Goal: Book appointment/travel/reservation

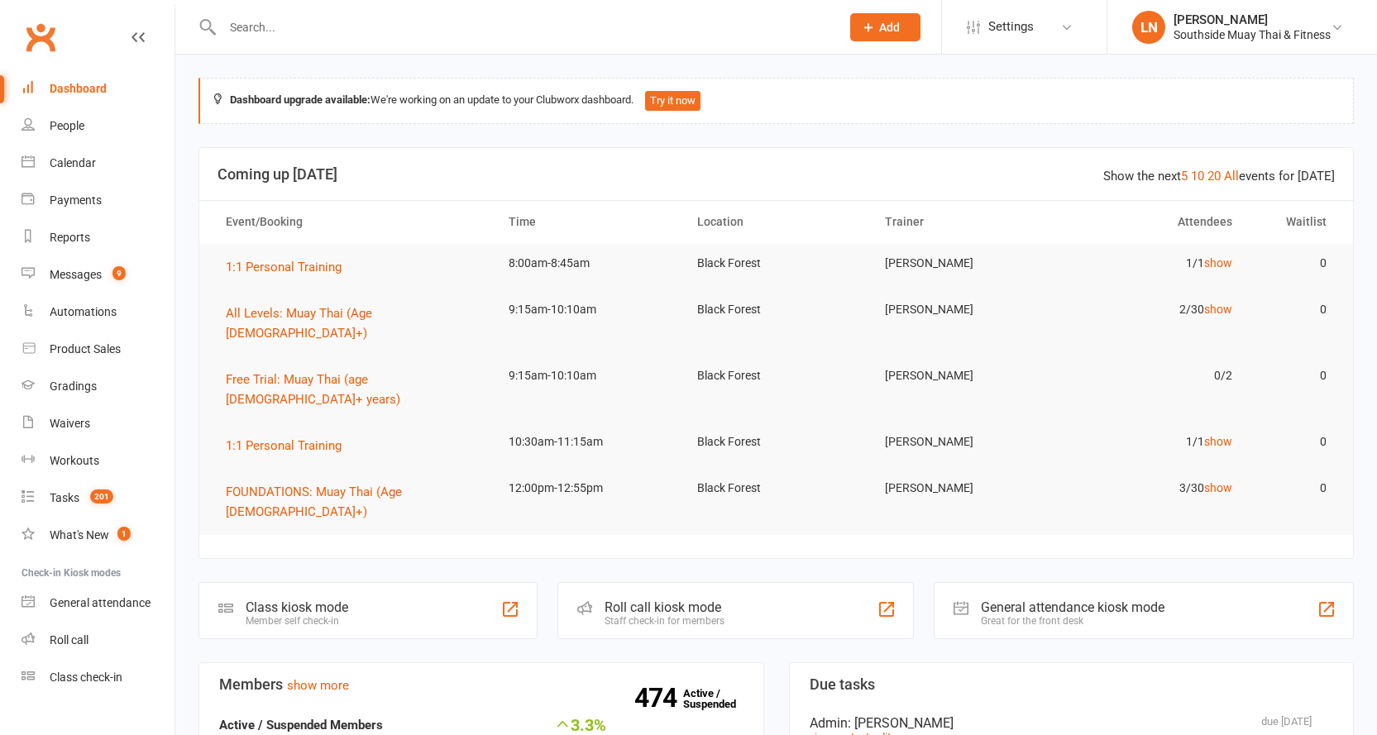
click at [341, 12] on div at bounding box center [514, 27] width 630 height 54
click at [342, 19] on input "text" at bounding box center [523, 27] width 611 height 23
click at [100, 157] on link "Calendar" at bounding box center [98, 163] width 153 height 37
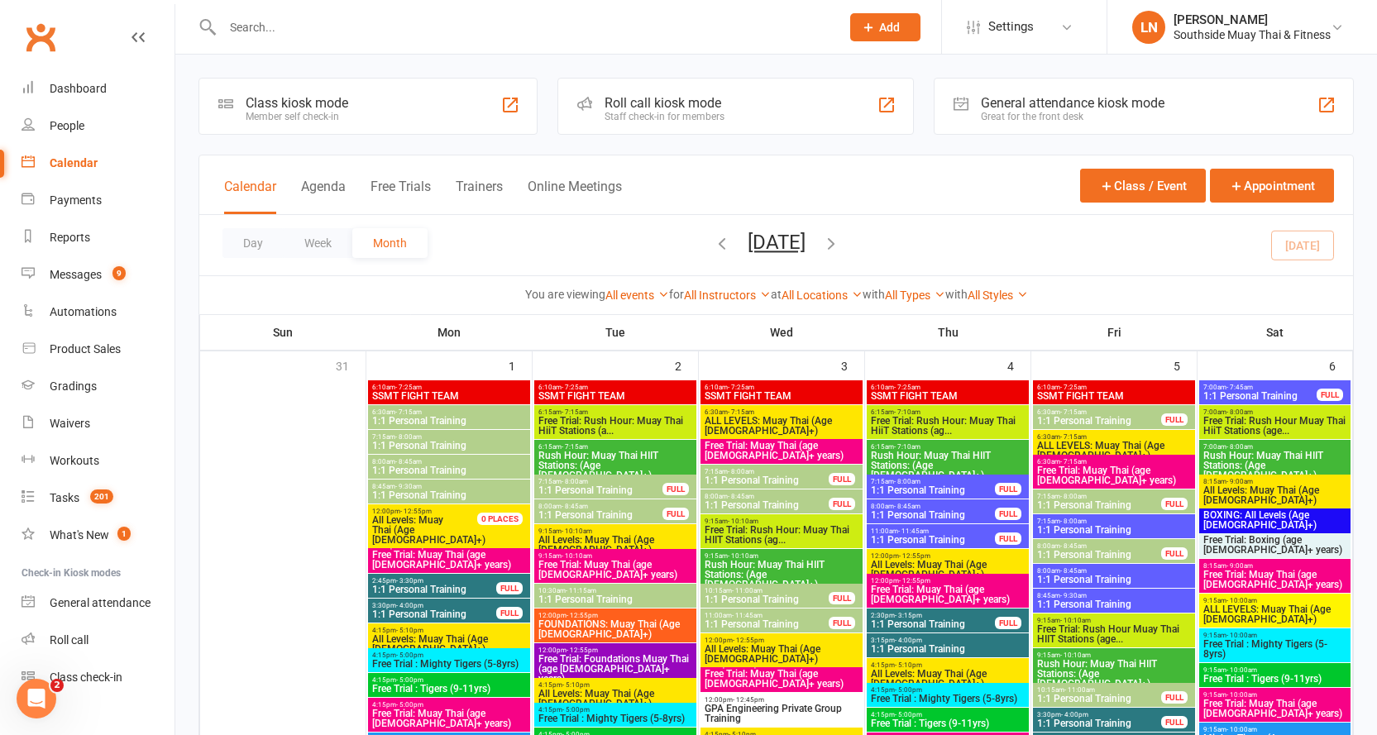
click at [840, 246] on icon "button" at bounding box center [831, 243] width 18 height 18
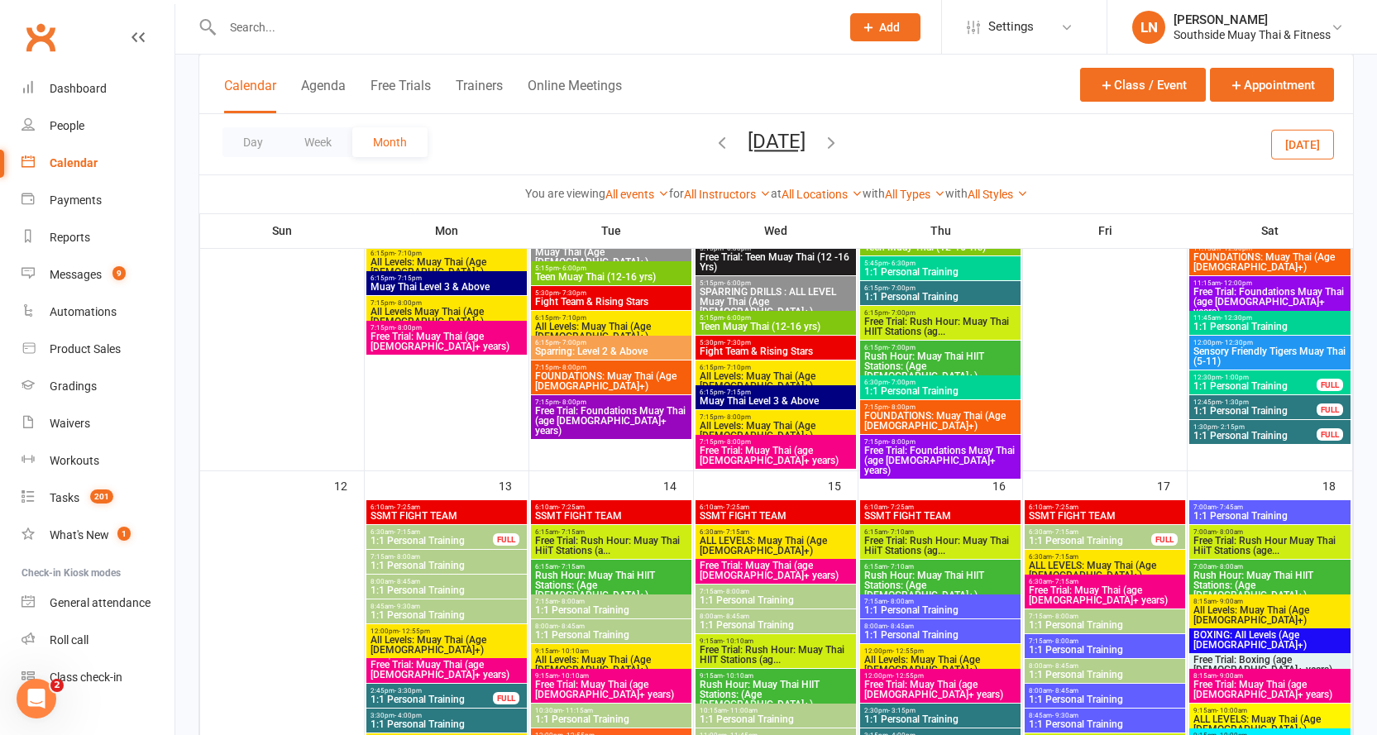
scroll to position [1416, 0]
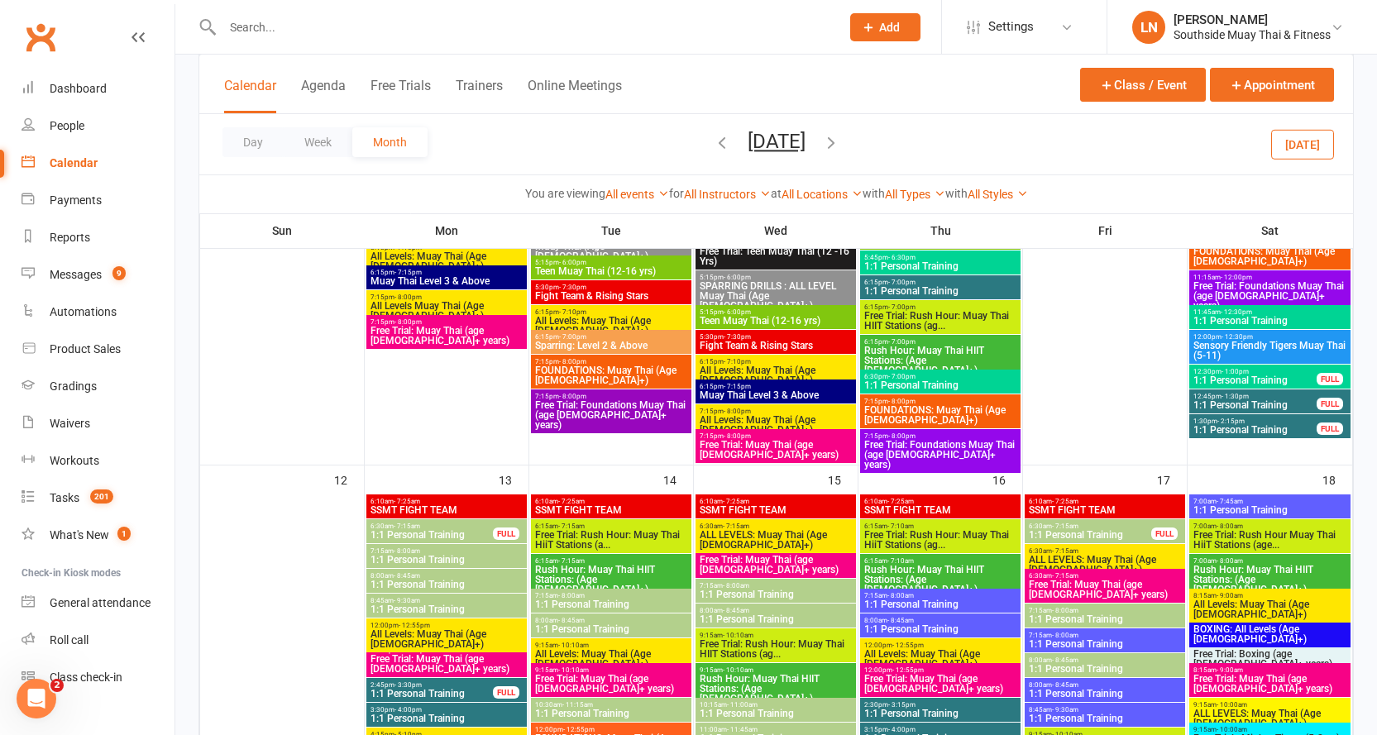
click at [416, 551] on span "- 8:00am" at bounding box center [407, 551] width 26 height 7
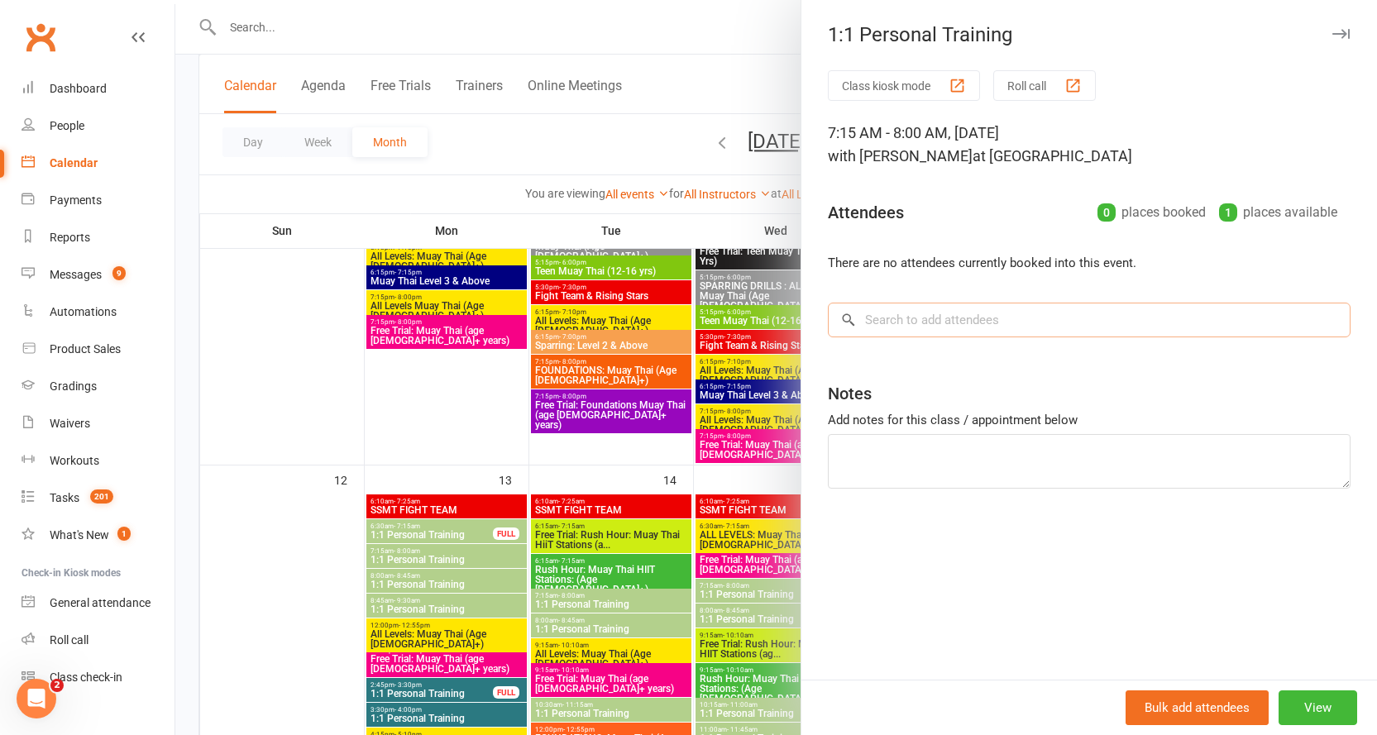
click at [983, 313] on input "search" at bounding box center [1089, 320] width 523 height 35
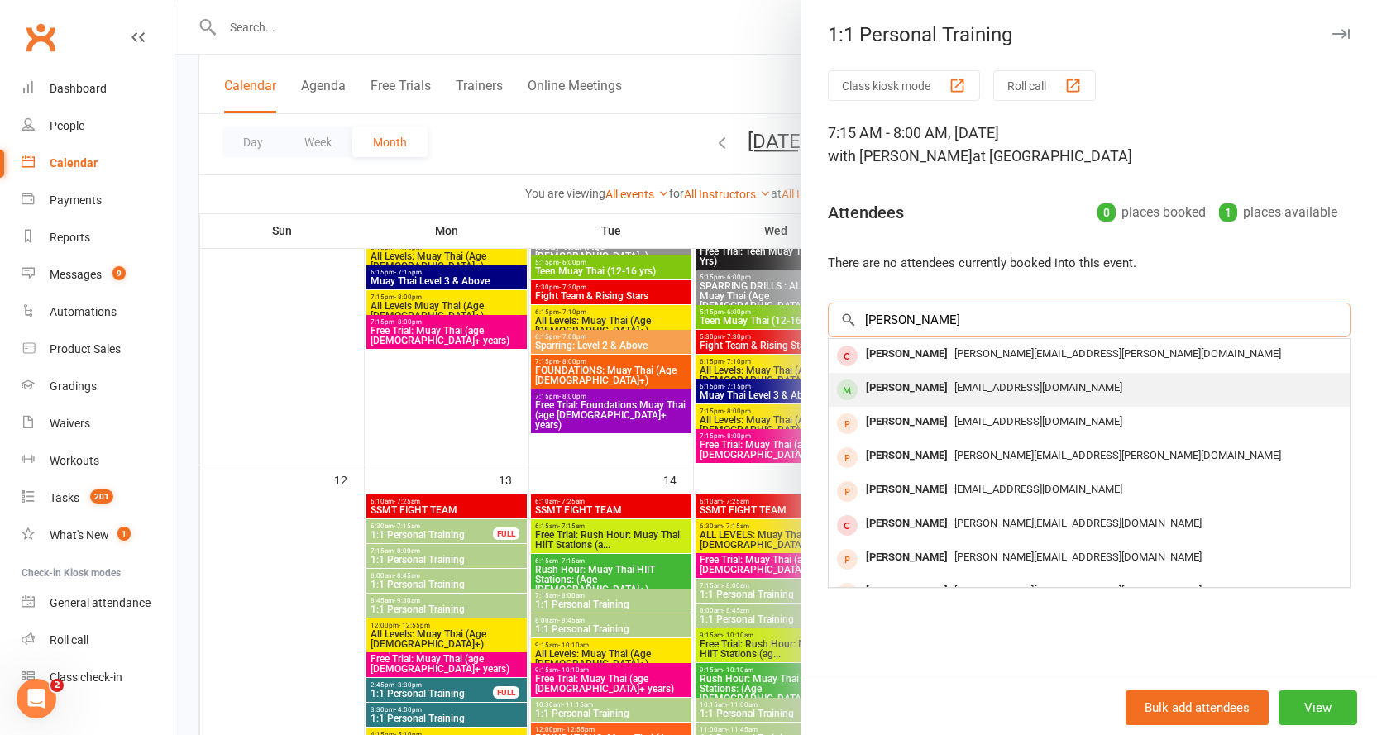
type input "[PERSON_NAME]"
click at [962, 378] on div "[EMAIL_ADDRESS][DOMAIN_NAME]" at bounding box center [1089, 388] width 508 height 24
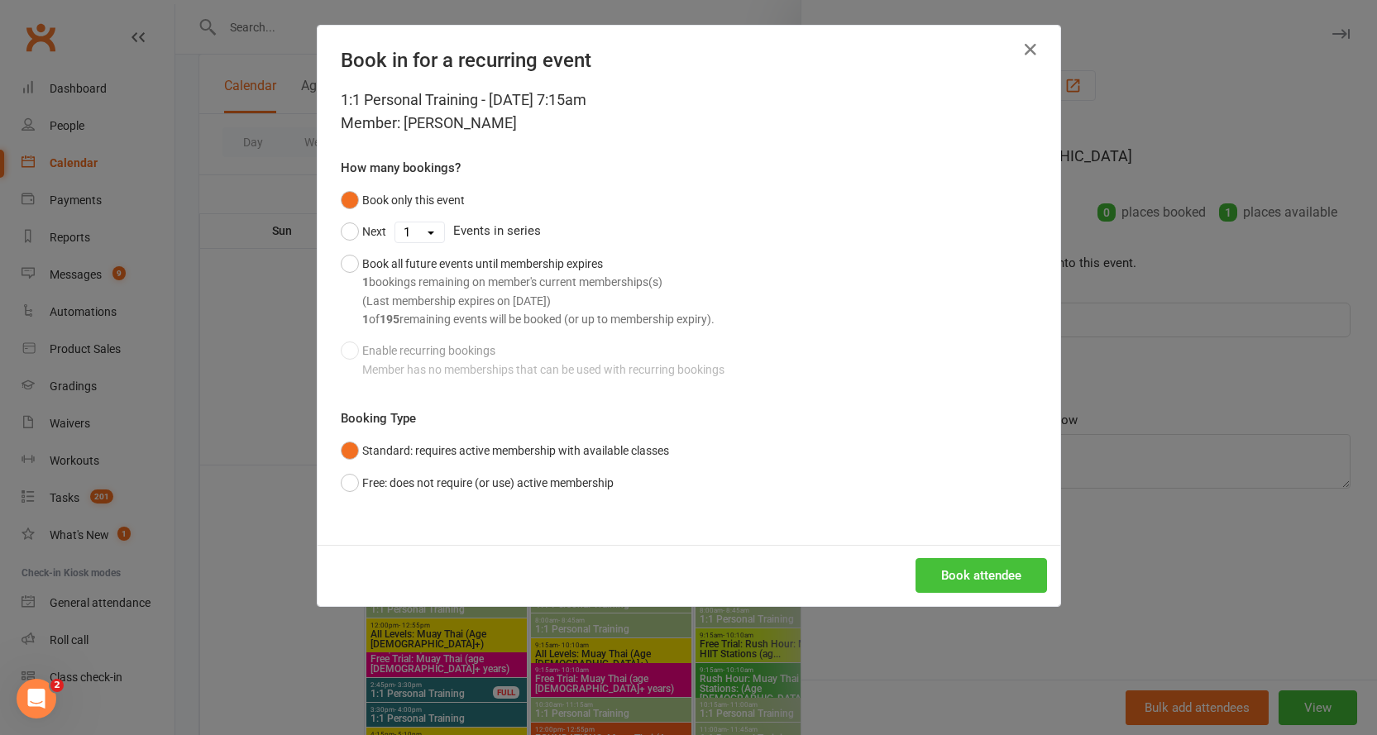
click at [994, 586] on button "Book attendee" at bounding box center [982, 575] width 132 height 35
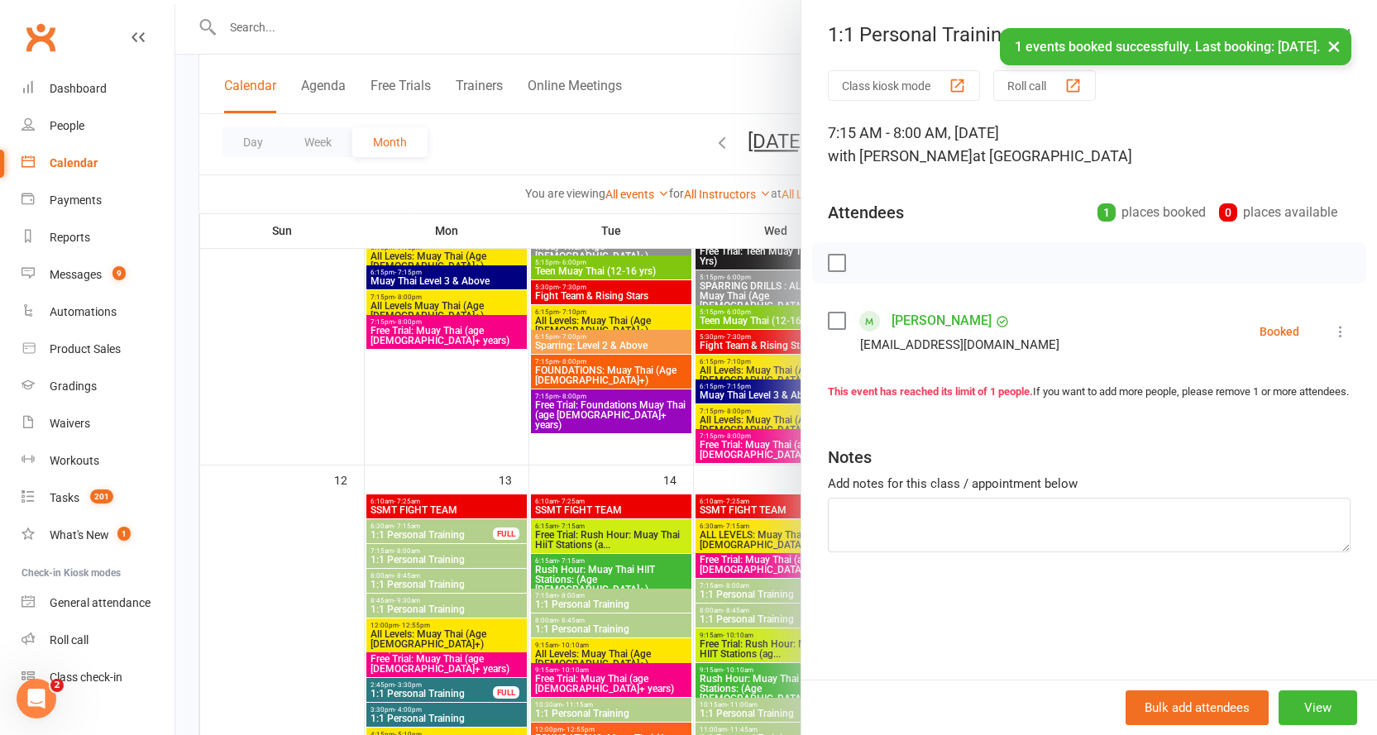
click at [1328, 50] on button "×" at bounding box center [1334, 46] width 30 height 36
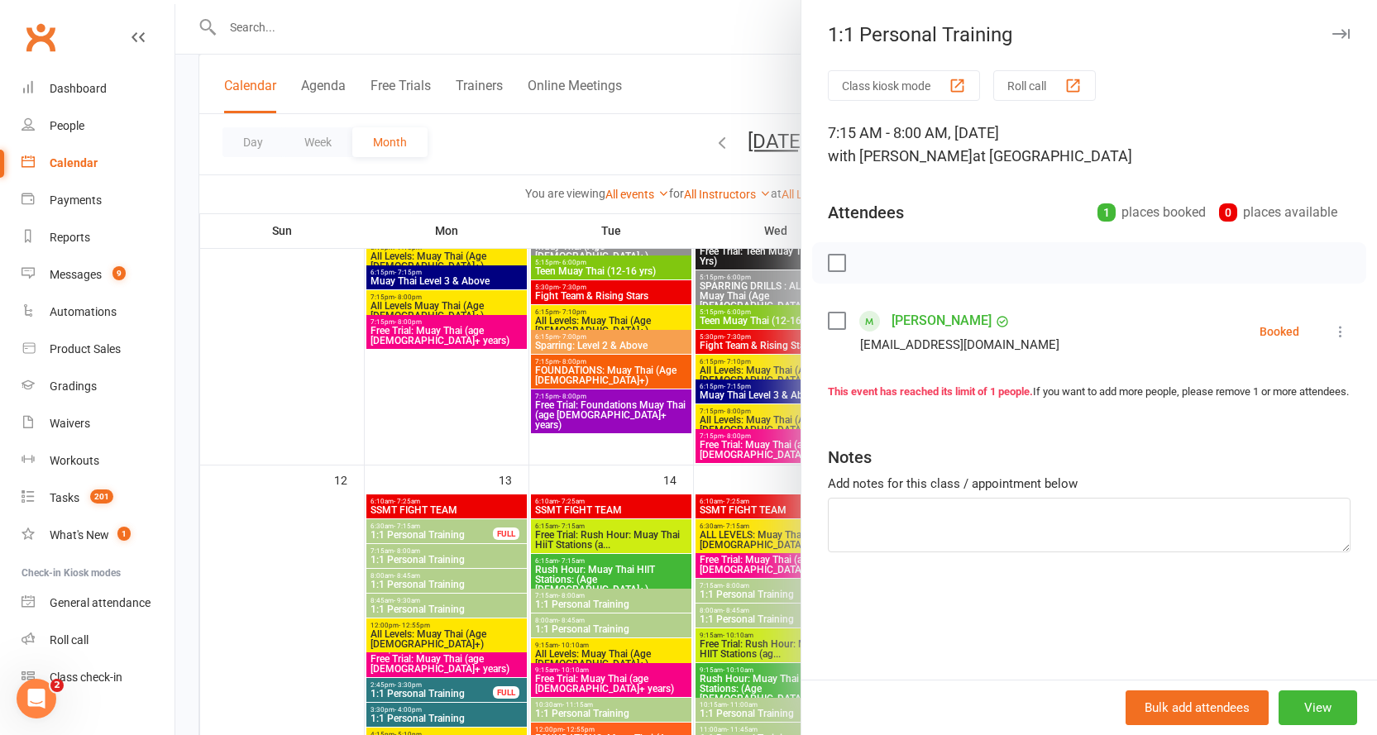
click at [1332, 29] on icon "button" at bounding box center [1340, 34] width 17 height 10
